Goal: Task Accomplishment & Management: Book appointment/travel/reservation

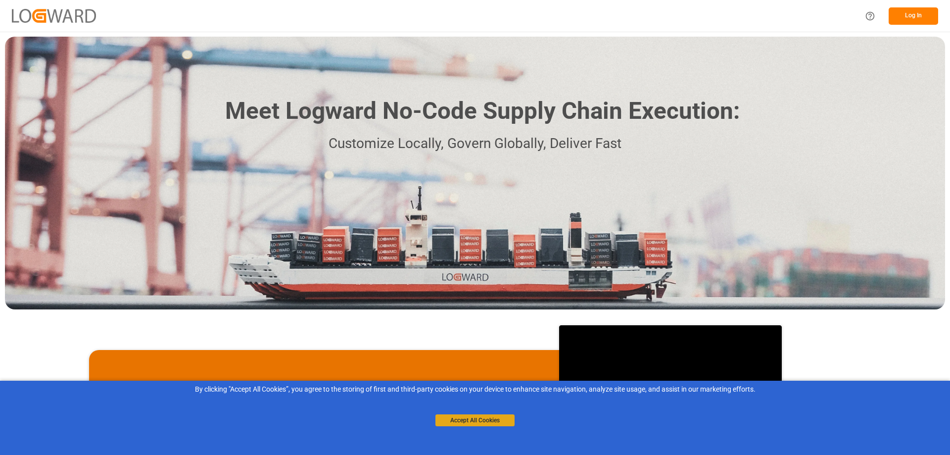
click at [468, 419] on button "Accept All Cookies" at bounding box center [474, 420] width 79 height 12
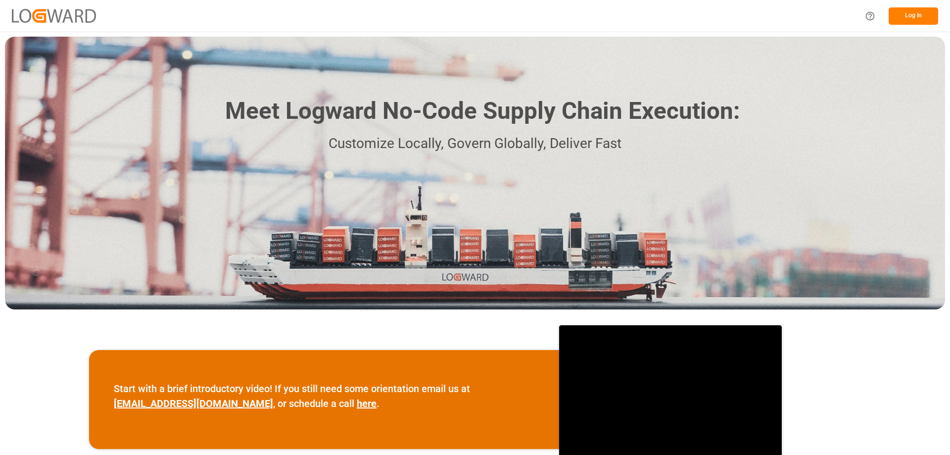
click at [920, 15] on button "Log In" at bounding box center [913, 15] width 49 height 17
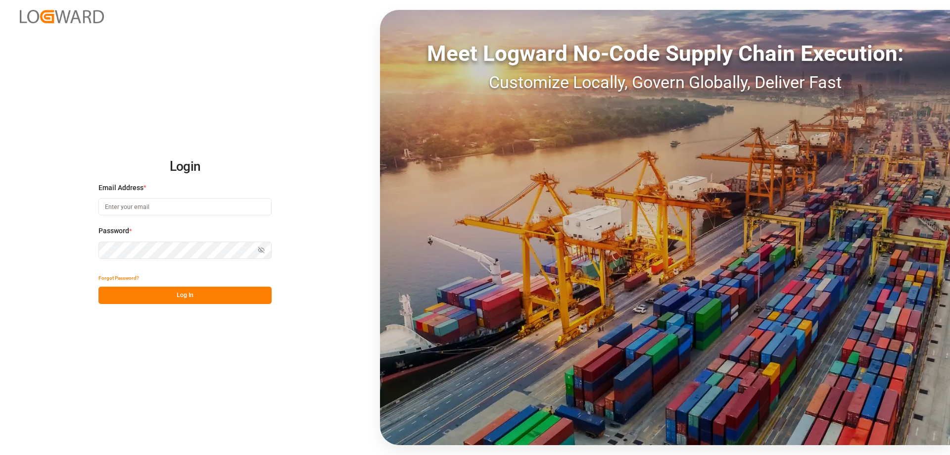
type input "cindy.armstrong@dsv.com"
click at [189, 297] on button "Log In" at bounding box center [184, 294] width 173 height 17
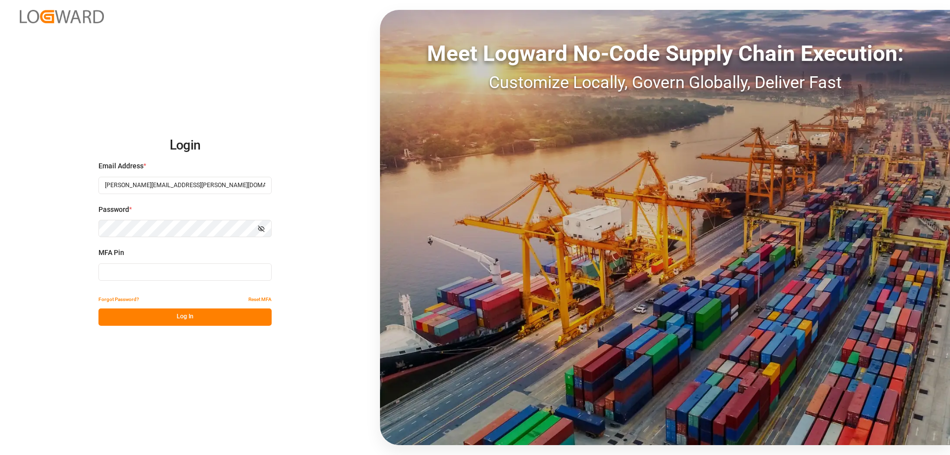
click at [182, 277] on input at bounding box center [184, 271] width 173 height 17
type input "091940"
click at [183, 316] on button "Log In" at bounding box center [184, 316] width 173 height 17
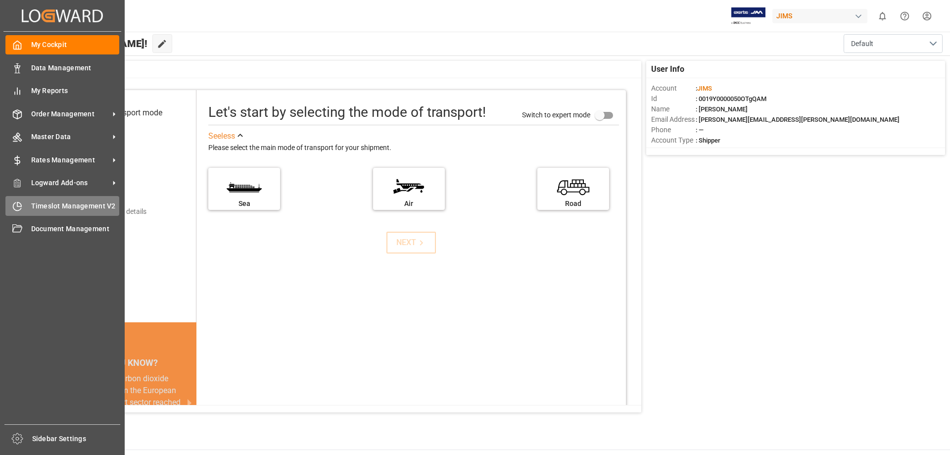
click at [21, 208] on icon at bounding box center [17, 206] width 8 height 8
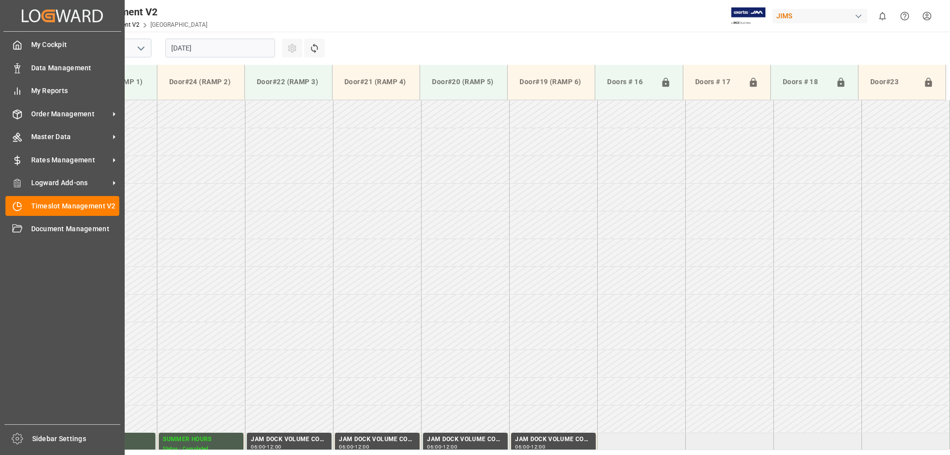
scroll to position [714, 0]
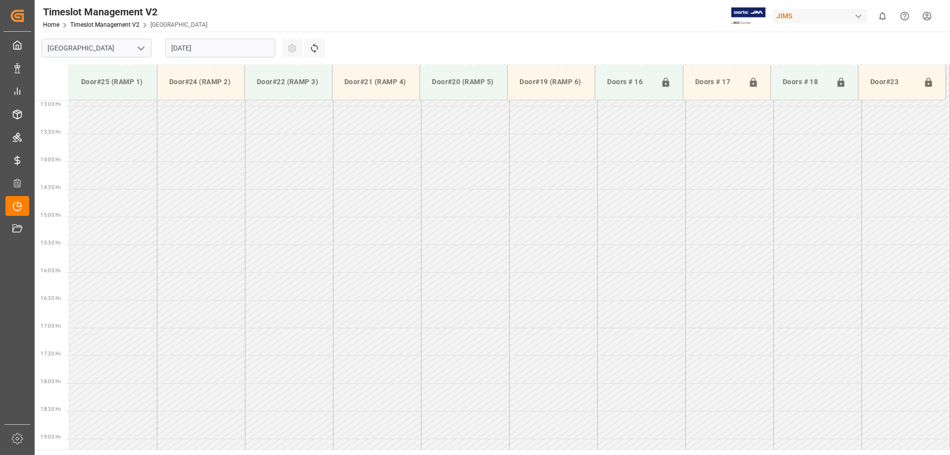
click at [268, 48] on input "15.08.2025" at bounding box center [220, 48] width 110 height 19
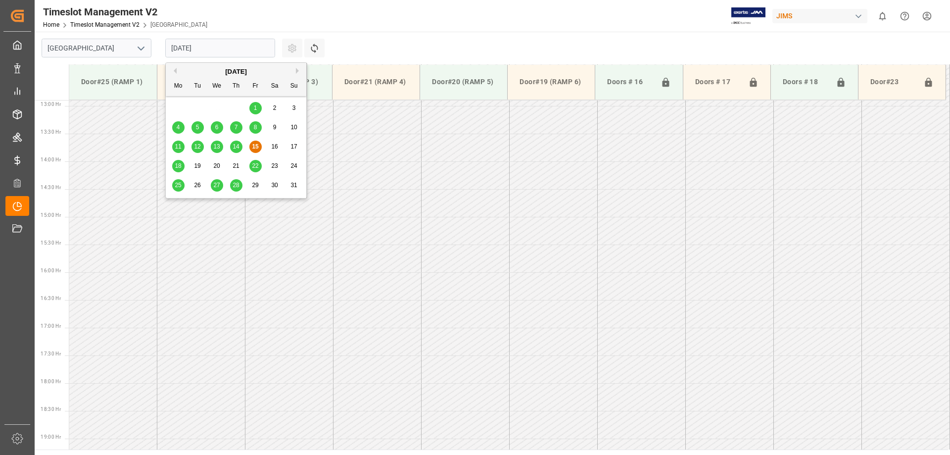
click at [178, 168] on span "18" at bounding box center [178, 165] width 6 height 7
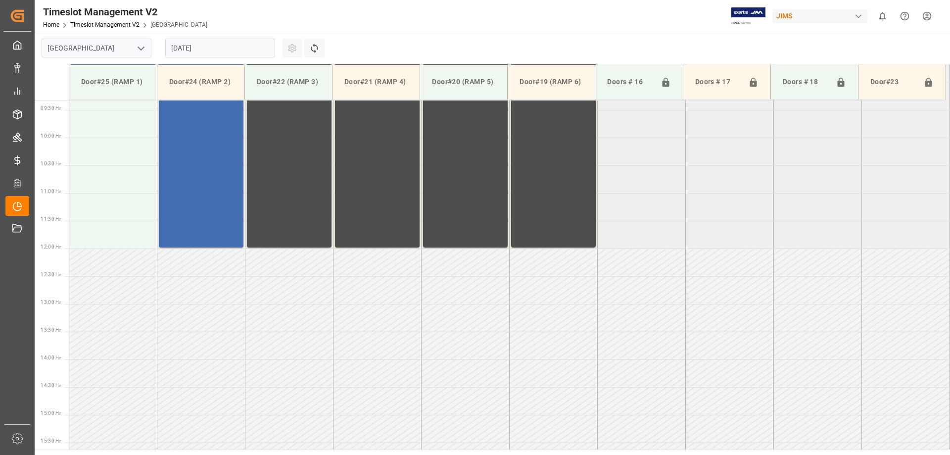
scroll to position [418, 0]
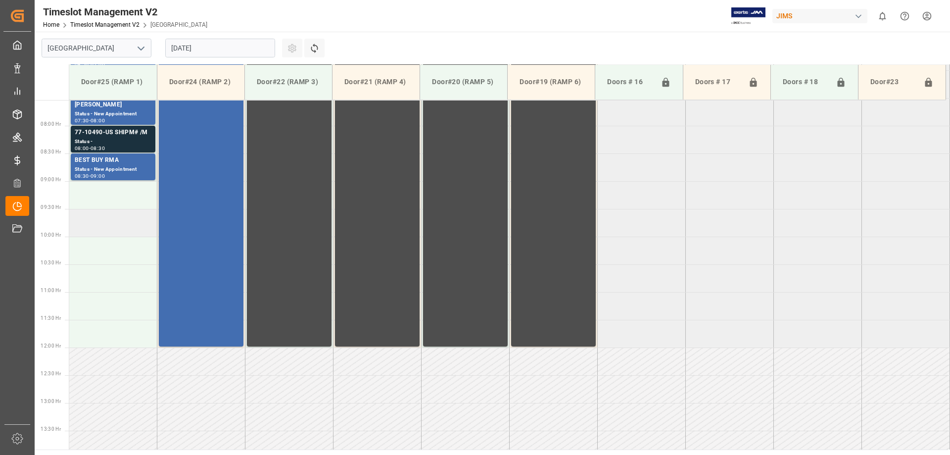
click at [108, 227] on td at bounding box center [113, 223] width 88 height 28
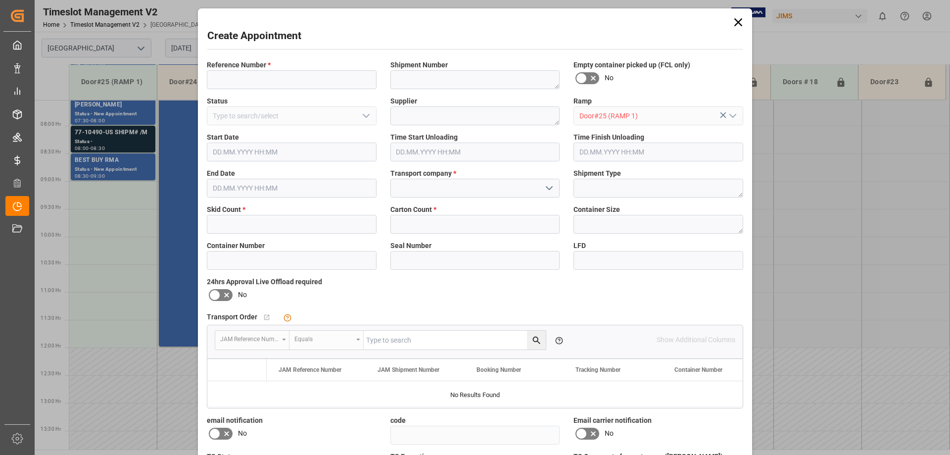
type input "18.08.2025 09:30"
type input "18.08.2025 10:00"
click at [252, 81] on input at bounding box center [292, 79] width 170 height 19
type input "77-10312-DK"
click at [433, 191] on input at bounding box center [475, 188] width 170 height 19
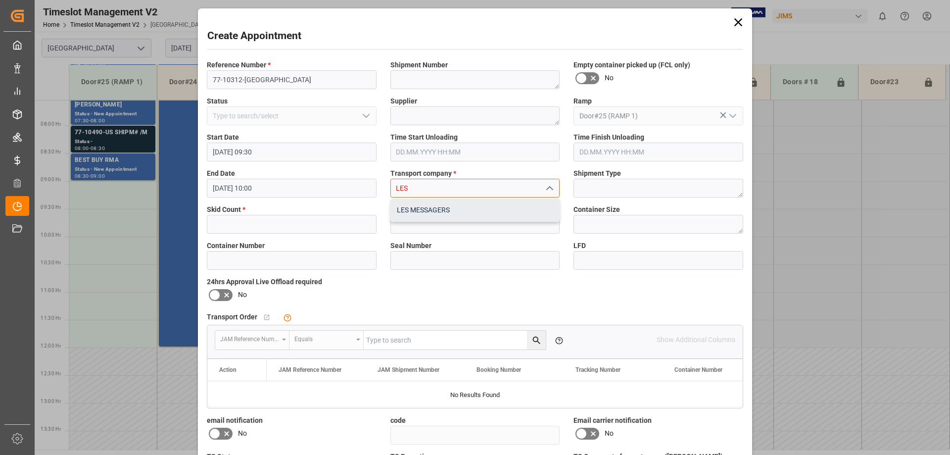
click at [431, 208] on div "LES MESSAGERS" at bounding box center [475, 210] width 169 height 22
type input "LES MESSAGERS"
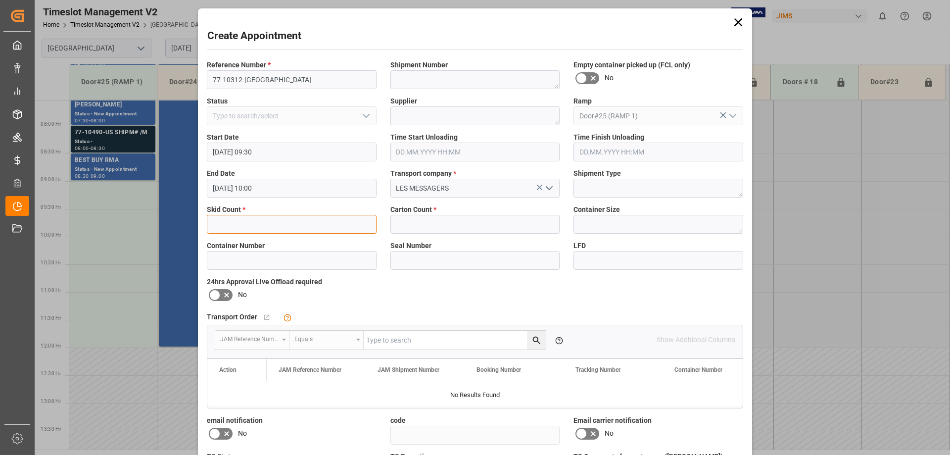
click at [334, 219] on input "text" at bounding box center [292, 224] width 170 height 19
type input "1"
click at [449, 227] on input "text" at bounding box center [475, 224] width 170 height 19
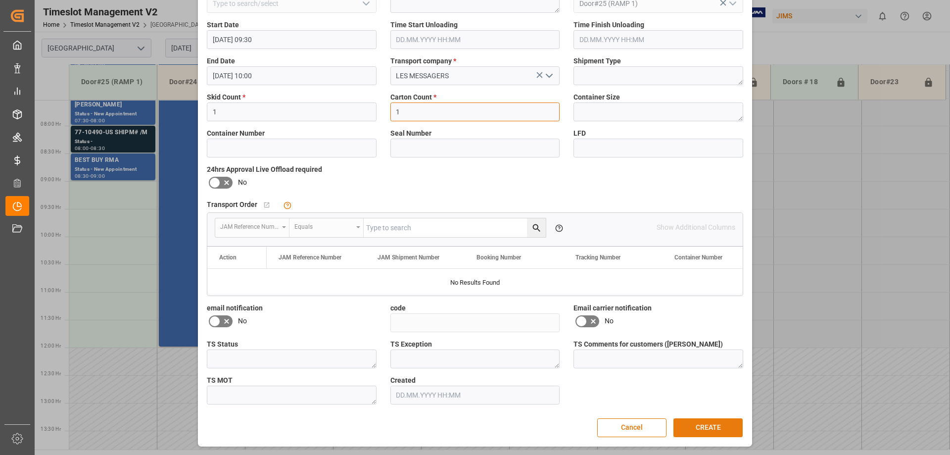
type input "1"
click at [727, 427] on button "CREATE" at bounding box center [707, 427] width 69 height 19
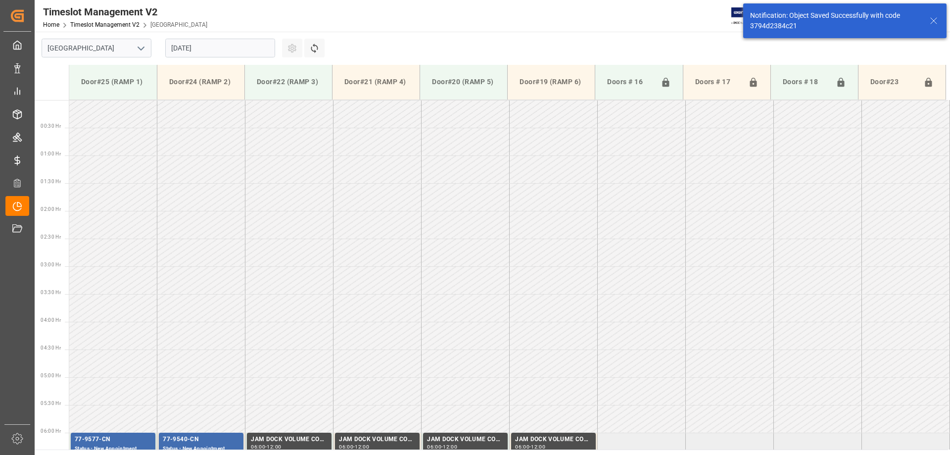
scroll to position [437, 0]
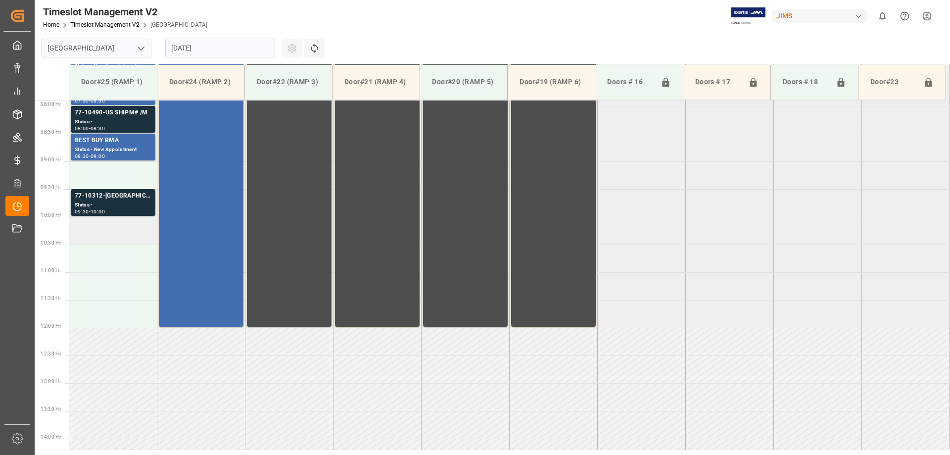
click at [122, 231] on td at bounding box center [113, 231] width 88 height 28
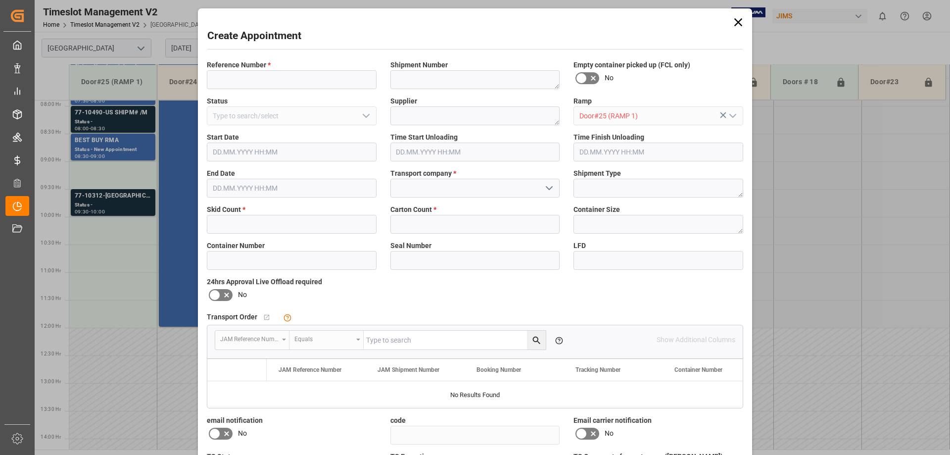
type input "18.08.2025 10:00"
type input "18.08.2025 10:30"
click at [249, 83] on input at bounding box center [292, 79] width 170 height 19
type input "77-9563-CN"
click at [271, 230] on input "text" at bounding box center [292, 224] width 170 height 19
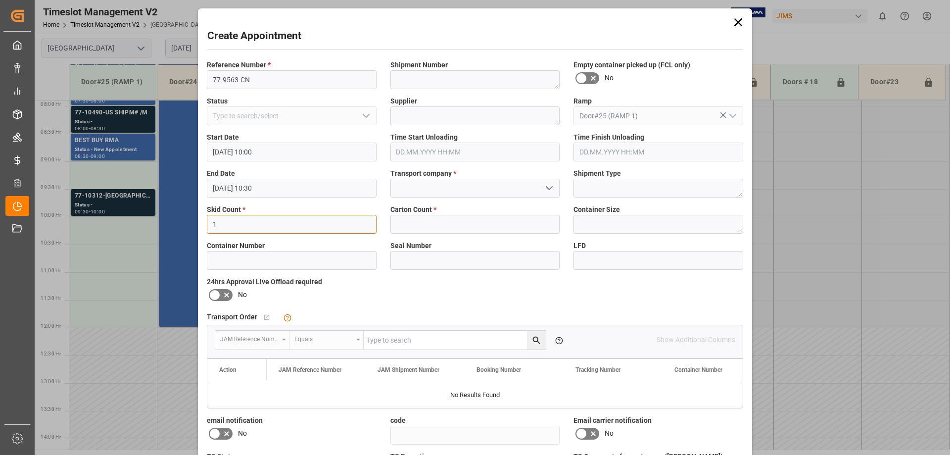
type input "1"
click at [436, 230] on input "text" at bounding box center [475, 224] width 170 height 19
type input "2"
click at [448, 190] on input at bounding box center [475, 188] width 170 height 19
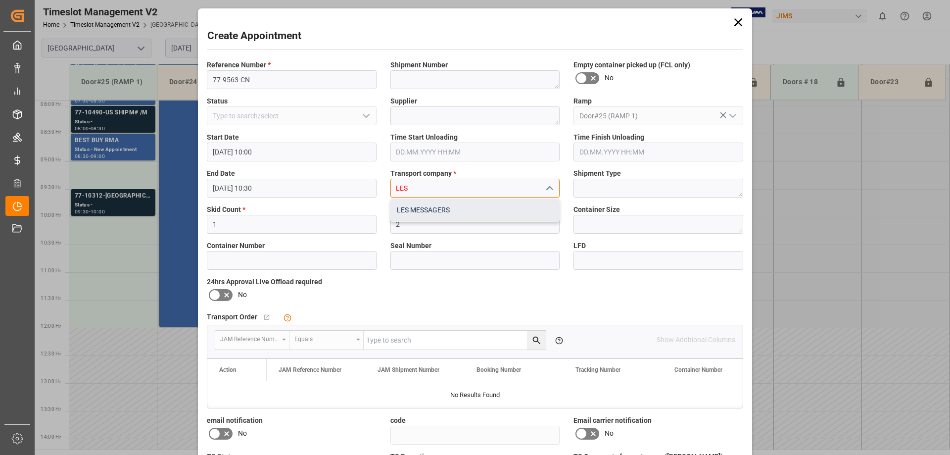
click at [436, 209] on div "LES MESSAGERS" at bounding box center [475, 210] width 169 height 22
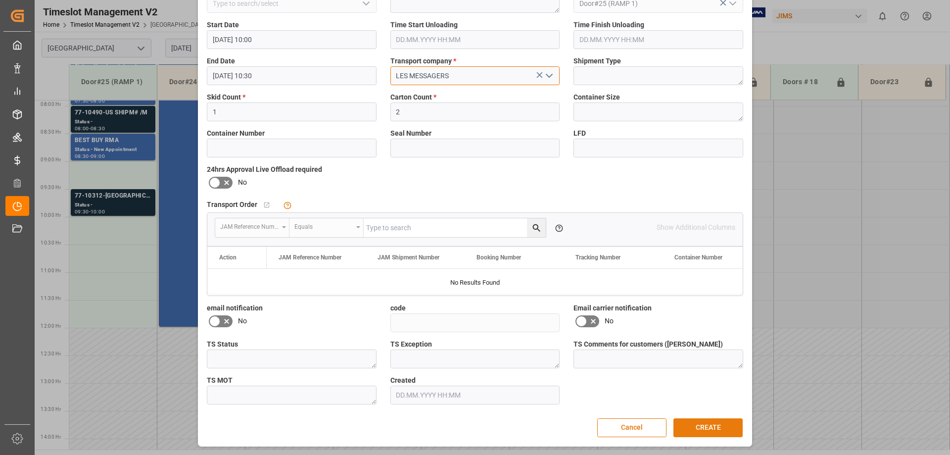
type input "LES MESSAGERS"
click at [687, 426] on button "CREATE" at bounding box center [707, 427] width 69 height 19
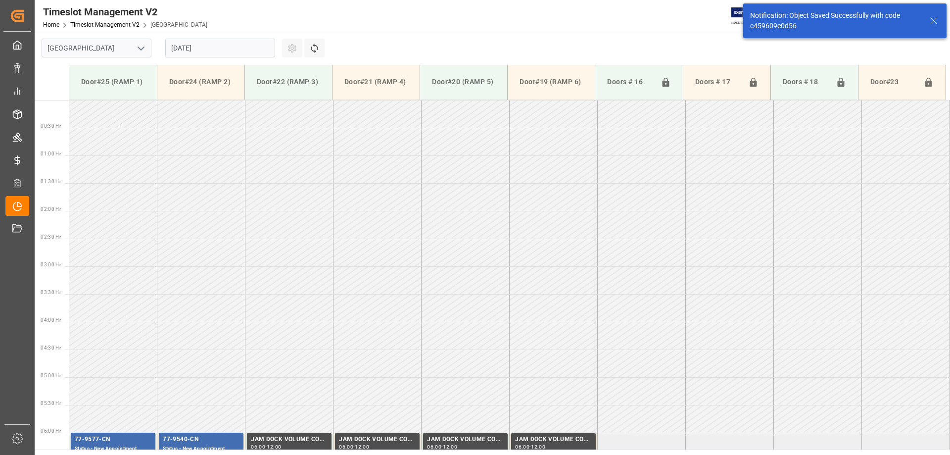
scroll to position [493, 0]
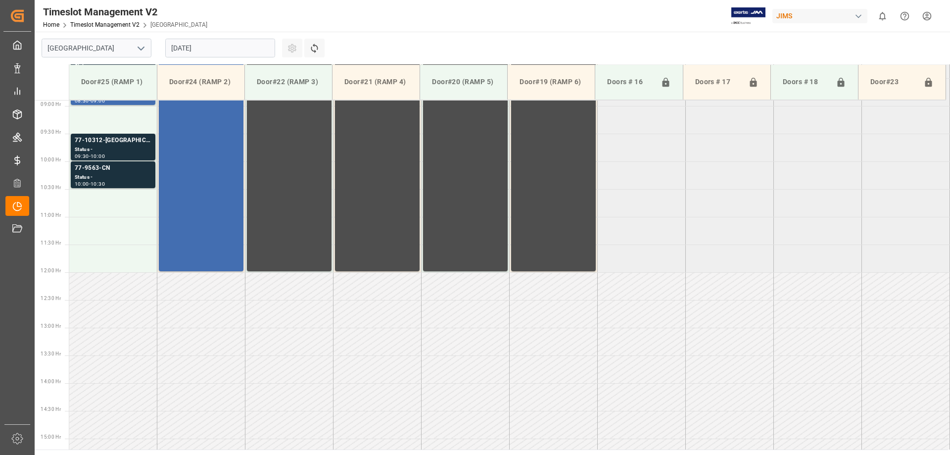
click at [642, 258] on tabel "77-9577-CN Status - New Appointment 06:00 - 06:30 77-9540-CN Status - New Appoi…" at bounding box center [509, 272] width 881 height 1330
click at [920, 12] on html "Created by potrace 1.15, written by Peter Selinger 2001-2017 Created by potrace…" at bounding box center [475, 227] width 950 height 455
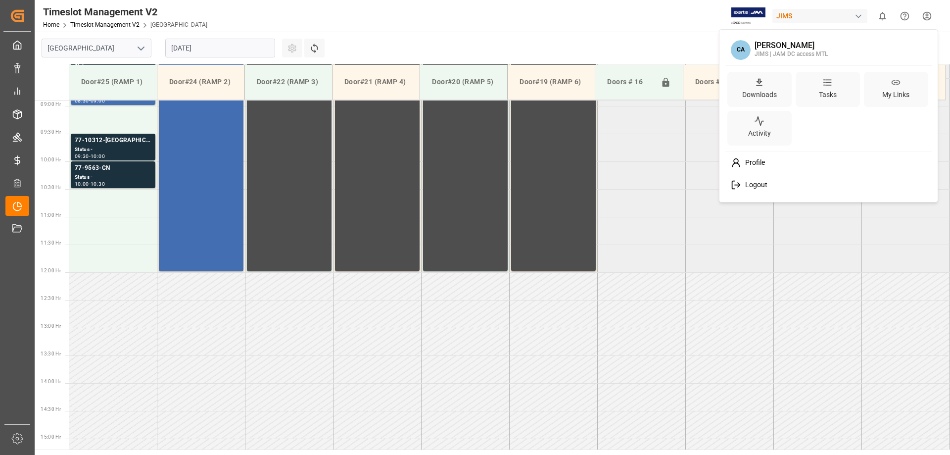
click at [755, 186] on span "Logout" at bounding box center [754, 185] width 26 height 9
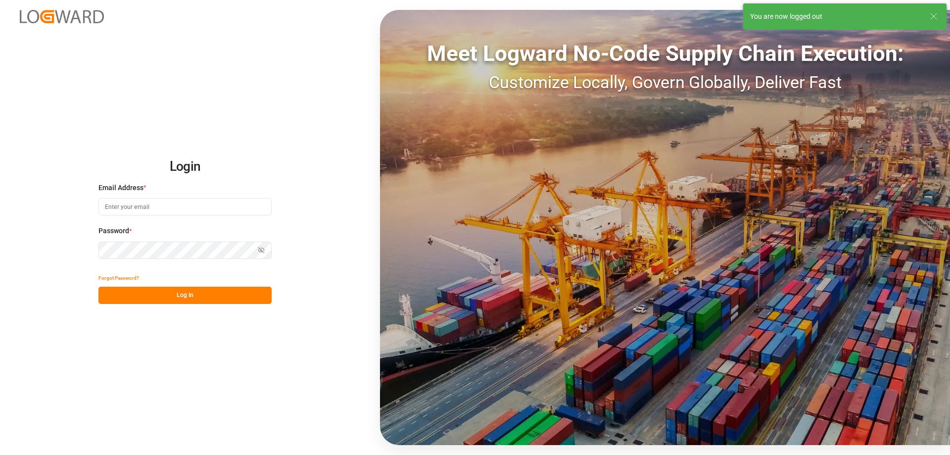
type input "cindy.armstrong@dsv.com"
